Goal: Transaction & Acquisition: Obtain resource

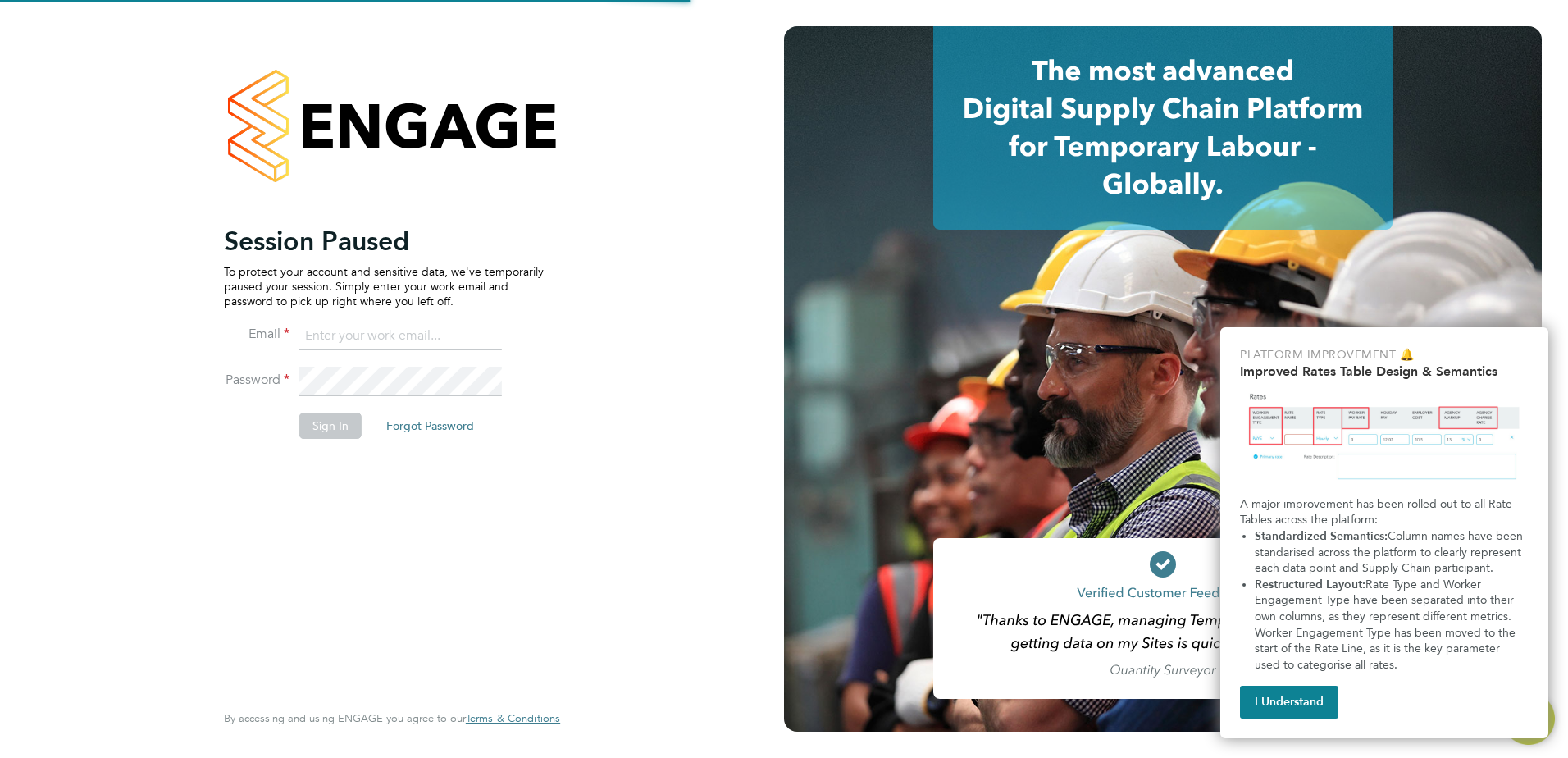
type input "flynn.steel@vistry.co.uk"
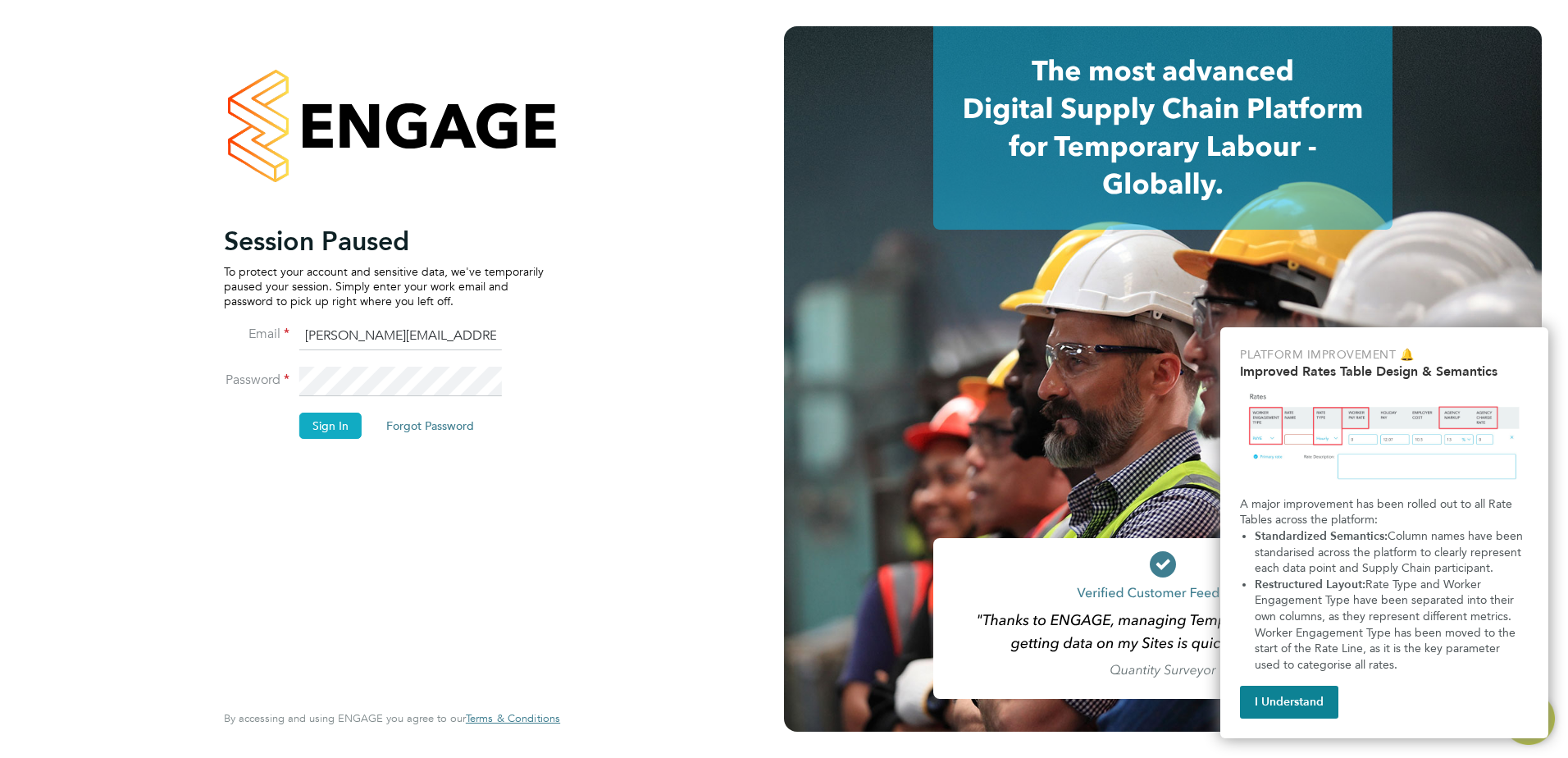
click at [330, 432] on button "Sign In" at bounding box center [330, 425] width 62 height 26
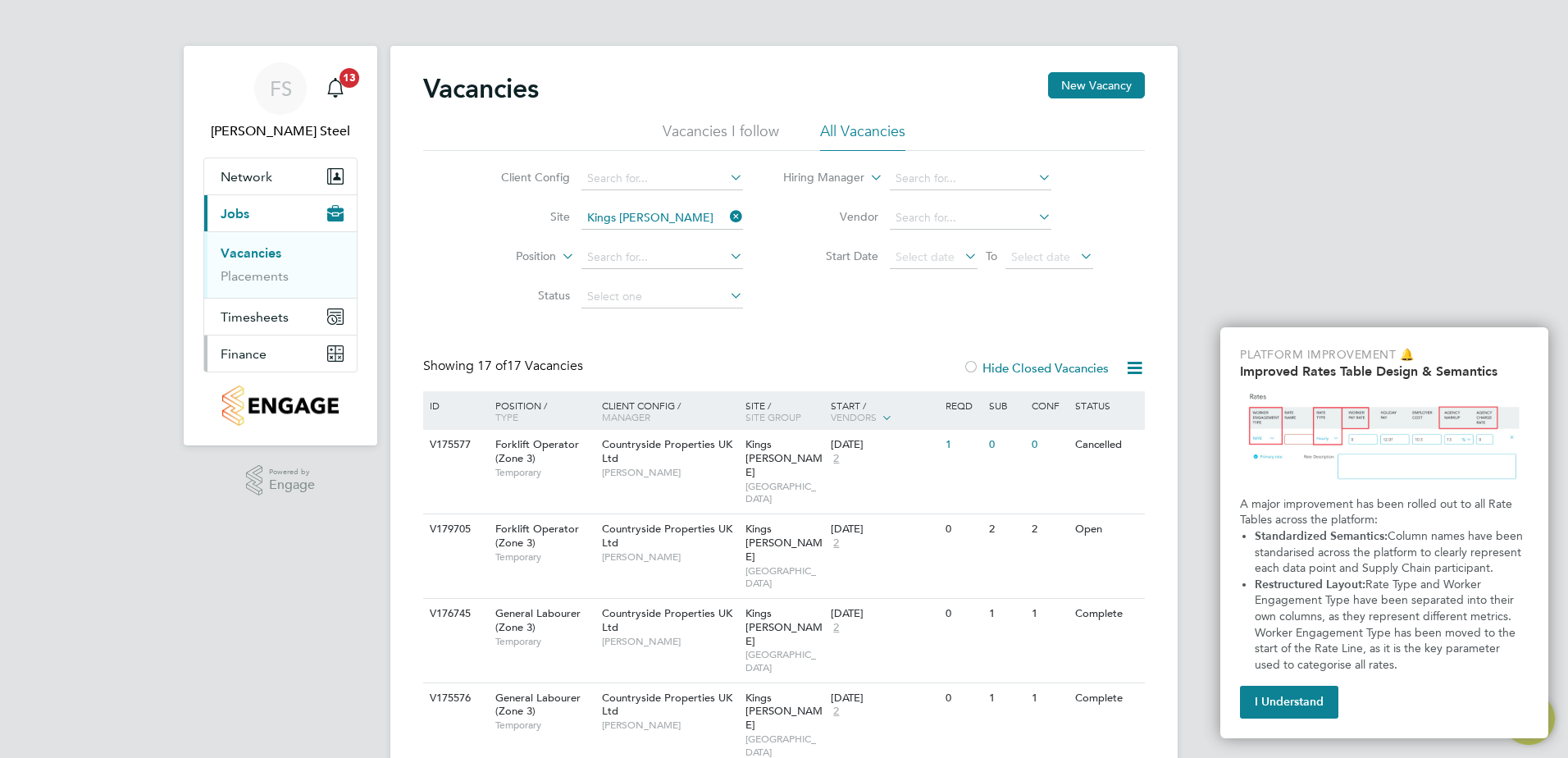
click at [237, 346] on span "Finance" at bounding box center [244, 354] width 46 height 16
click at [236, 328] on link "Invoices & Credit Notes" at bounding box center [271, 335] width 102 height 32
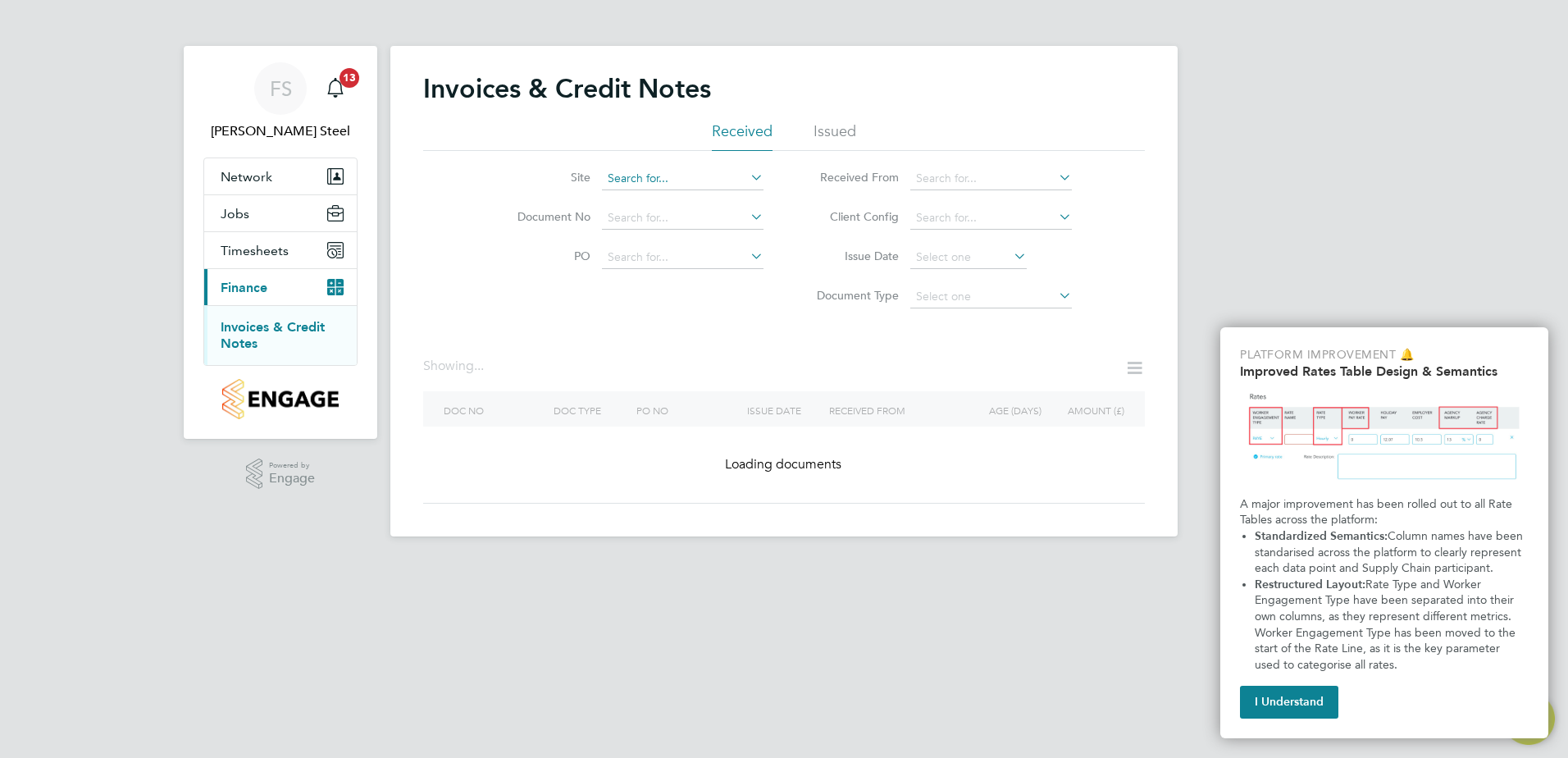
click at [702, 184] on input at bounding box center [683, 179] width 162 height 23
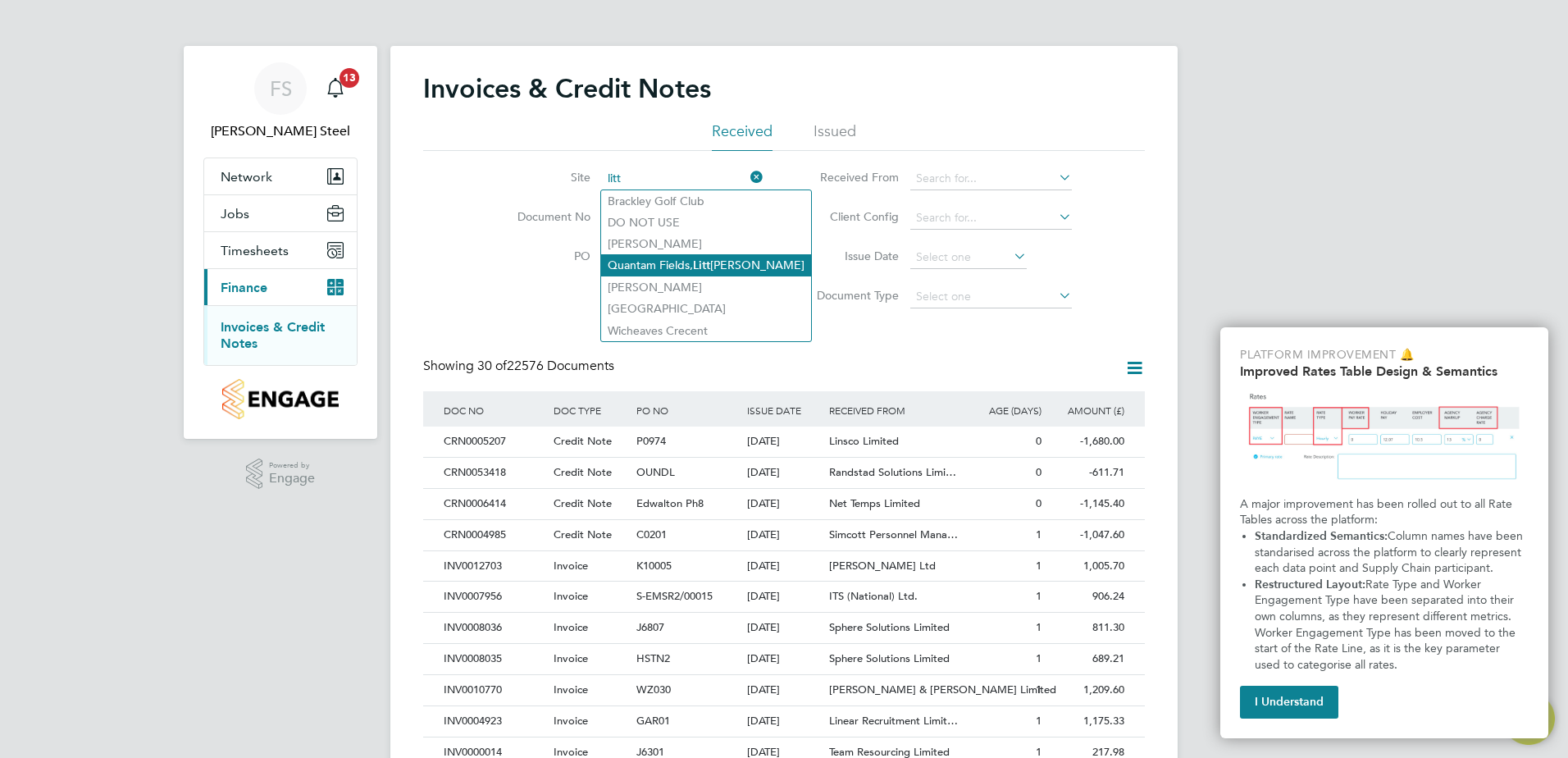
click at [686, 263] on li "Quantam Fields, Litt [PERSON_NAME]" at bounding box center [707, 265] width 210 height 22
type input "Quantam Fields, [GEOGRAPHIC_DATA]"
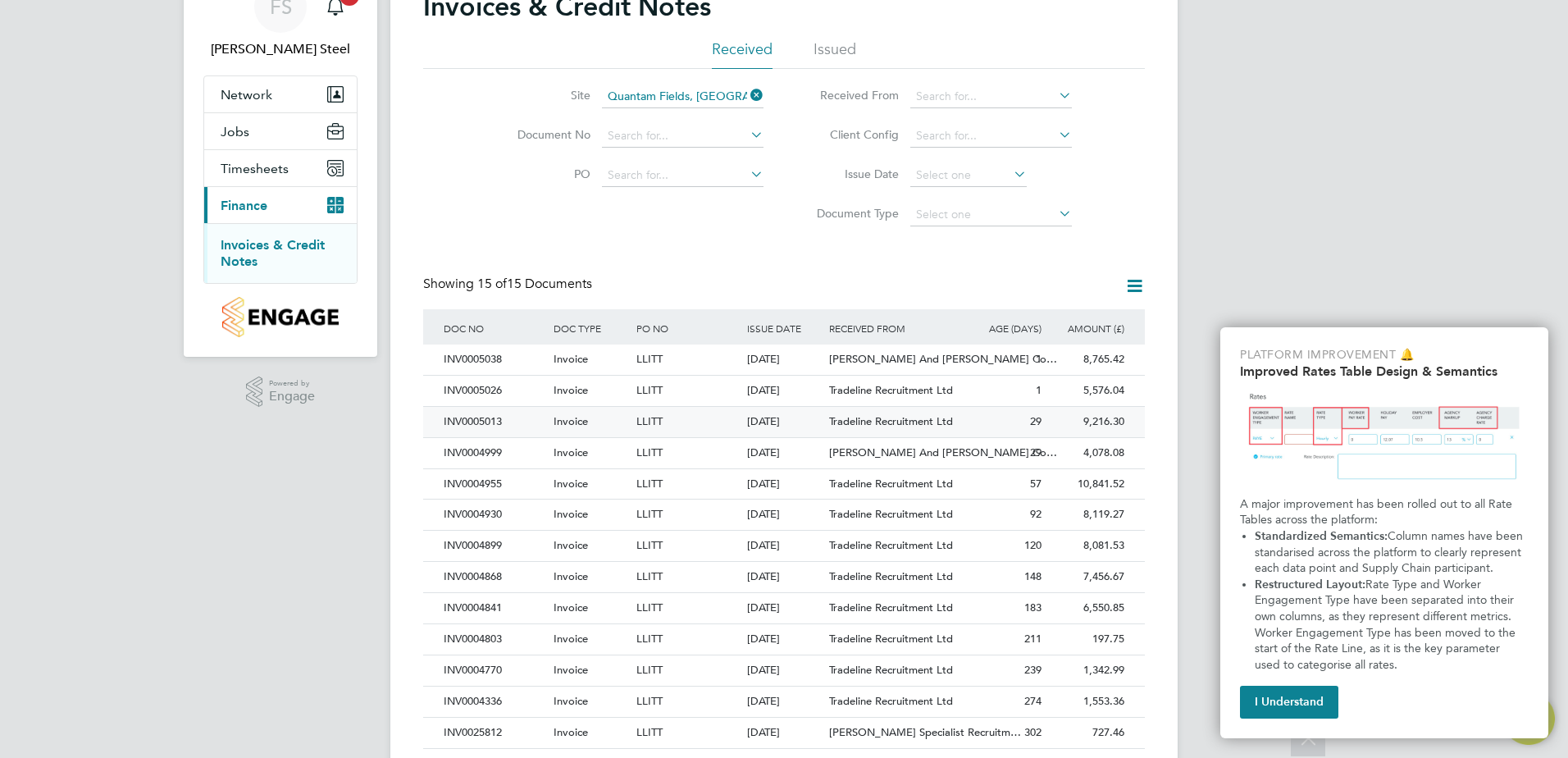
click at [476, 417] on div "INV0005013" at bounding box center [495, 422] width 110 height 30
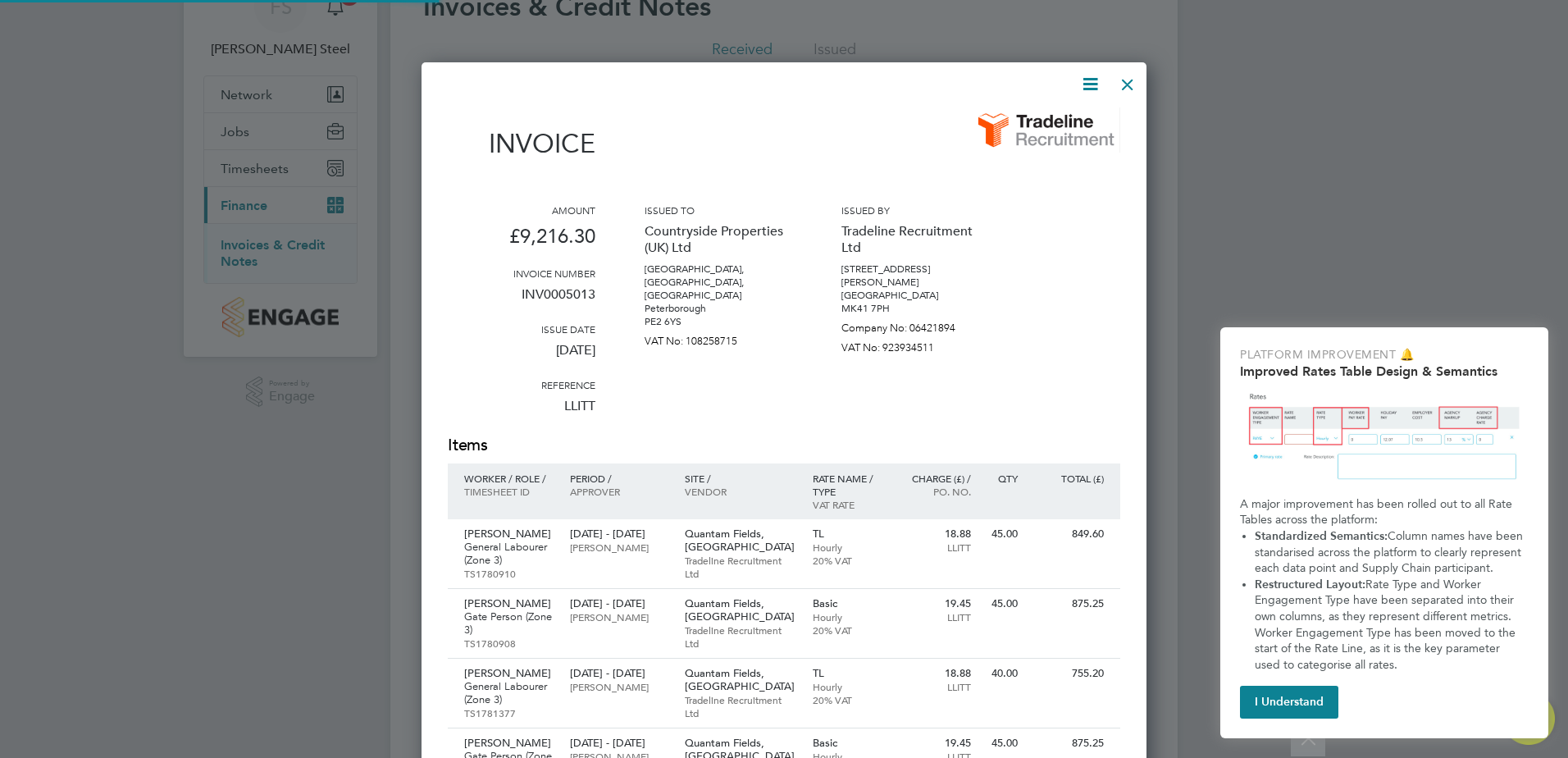
scroll to position [1425, 726]
click at [1089, 85] on icon at bounding box center [1090, 84] width 20 height 20
click at [1033, 125] on li "Download Invoice" at bounding box center [1040, 123] width 113 height 23
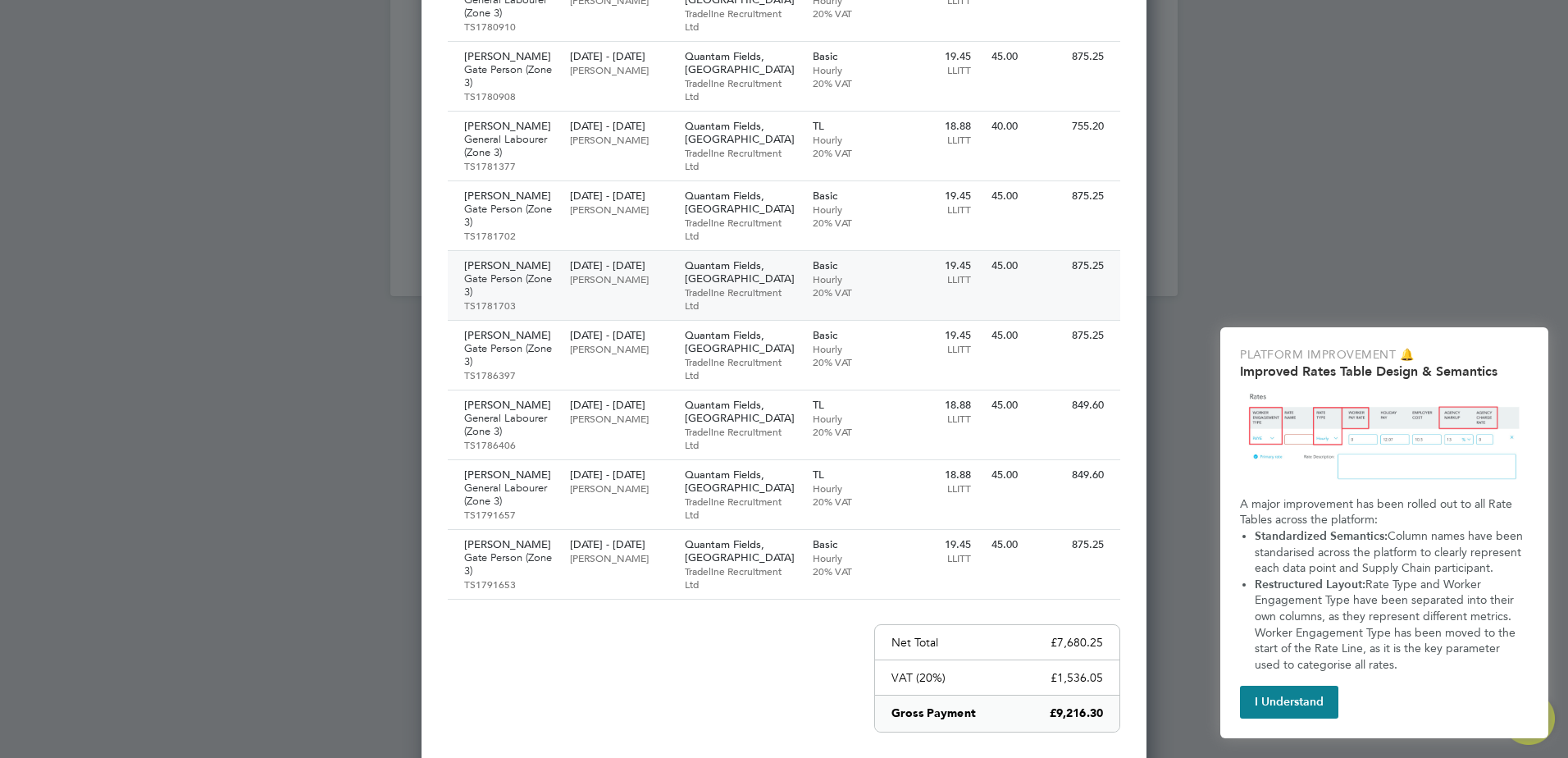
scroll to position [402, 0]
